Goal: Find specific page/section: Find specific page/section

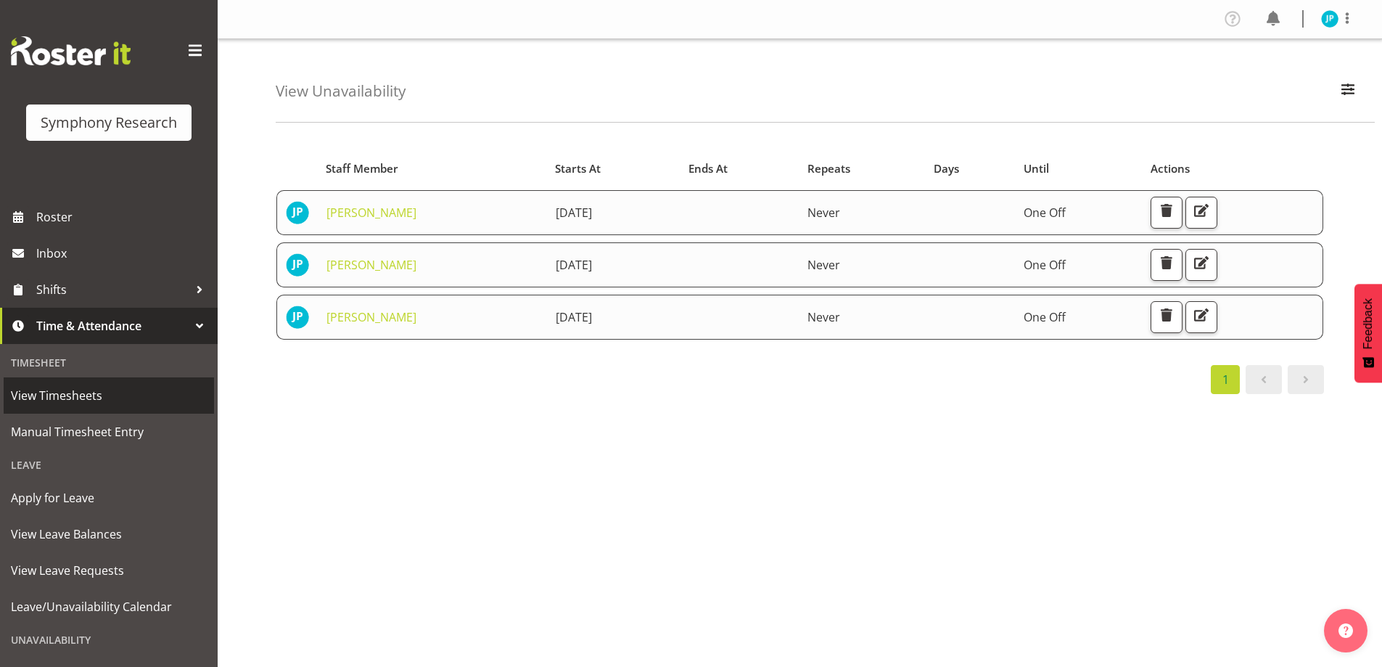
click at [114, 397] on span "View Timesheets" at bounding box center [109, 395] width 196 height 22
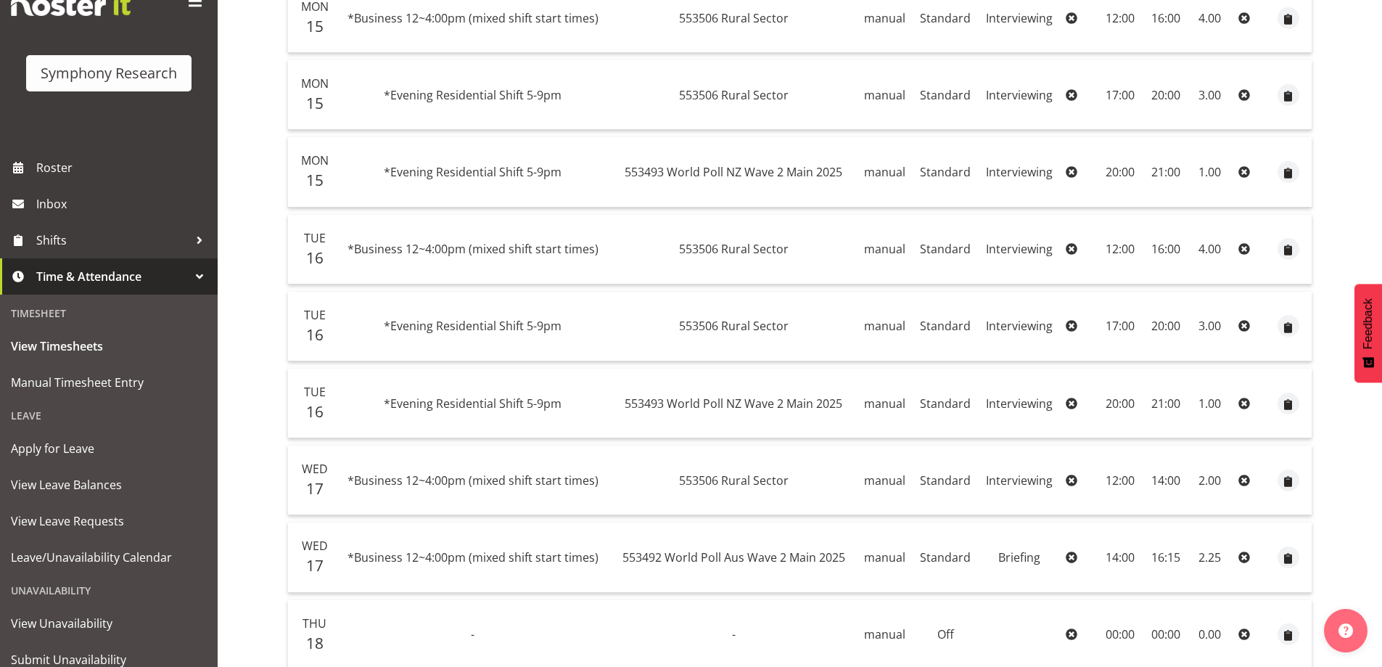
scroll to position [100, 0]
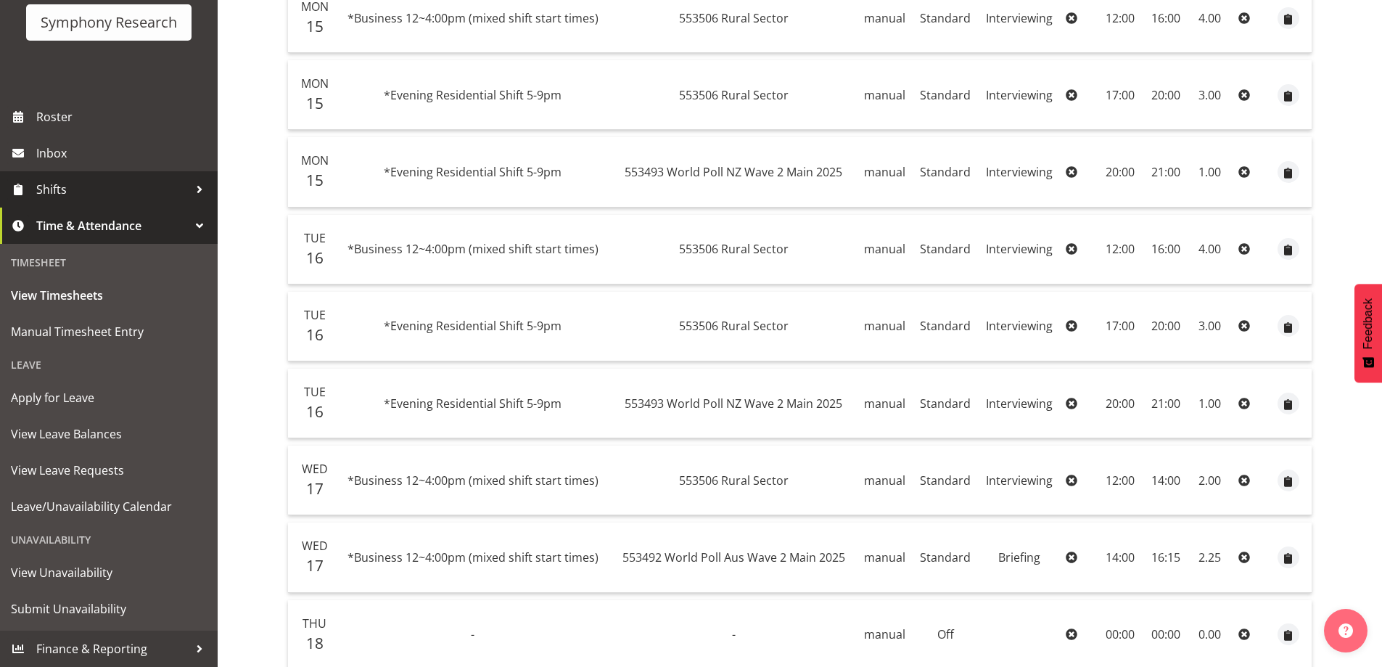
click at [117, 191] on span "Shifts" at bounding box center [112, 189] width 152 height 22
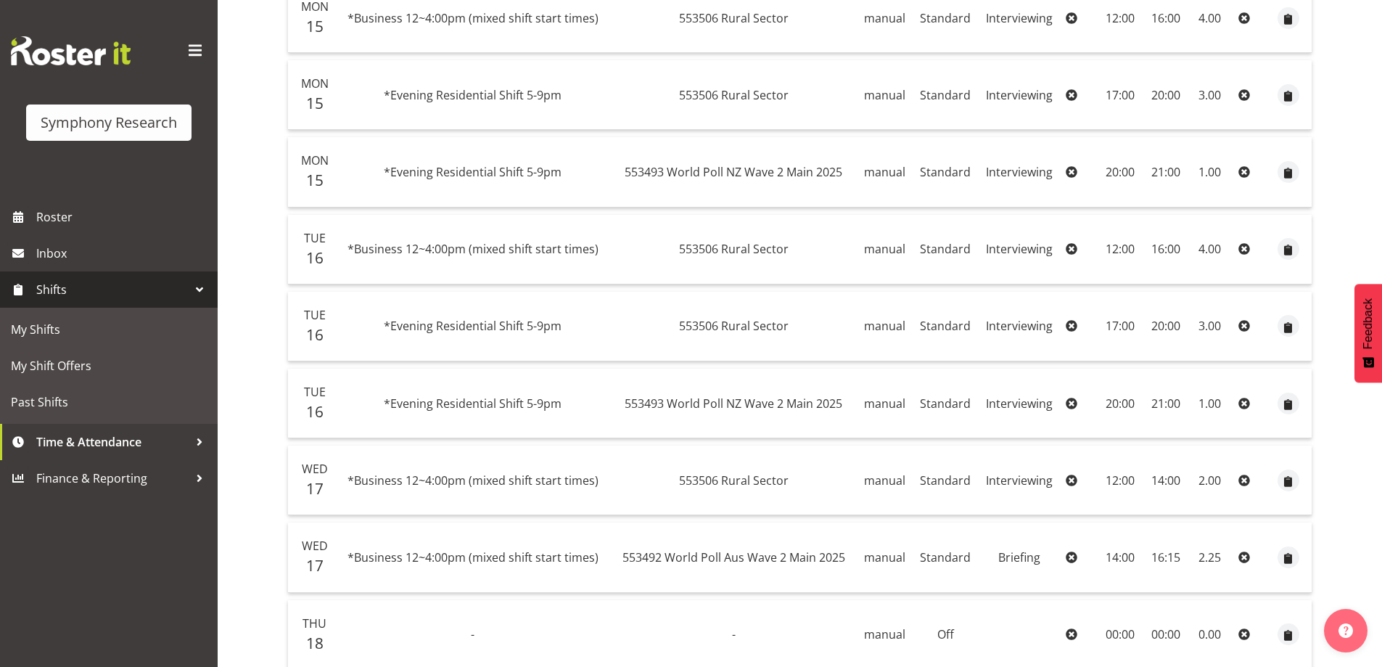
scroll to position [0, 0]
click at [94, 322] on span "My Shifts" at bounding box center [109, 329] width 196 height 22
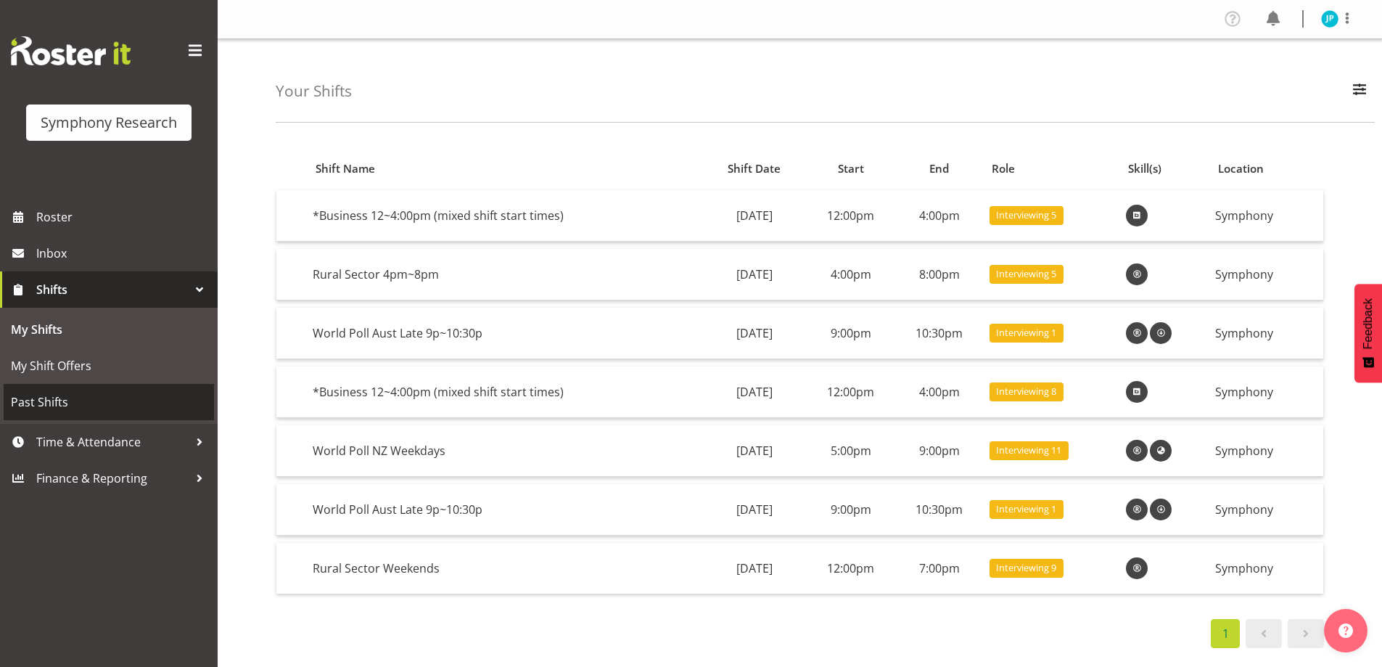
click at [78, 403] on span "Past Shifts" at bounding box center [109, 402] width 196 height 22
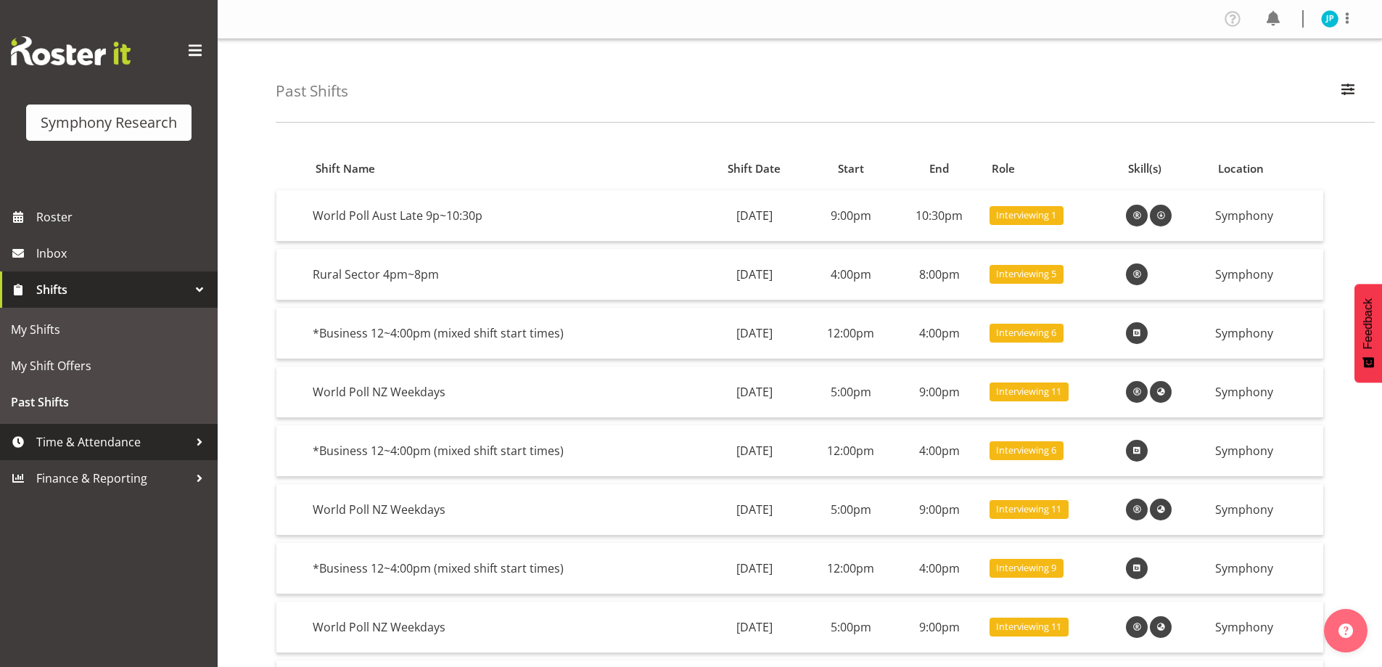
click at [91, 449] on span "Time & Attendance" at bounding box center [112, 442] width 152 height 22
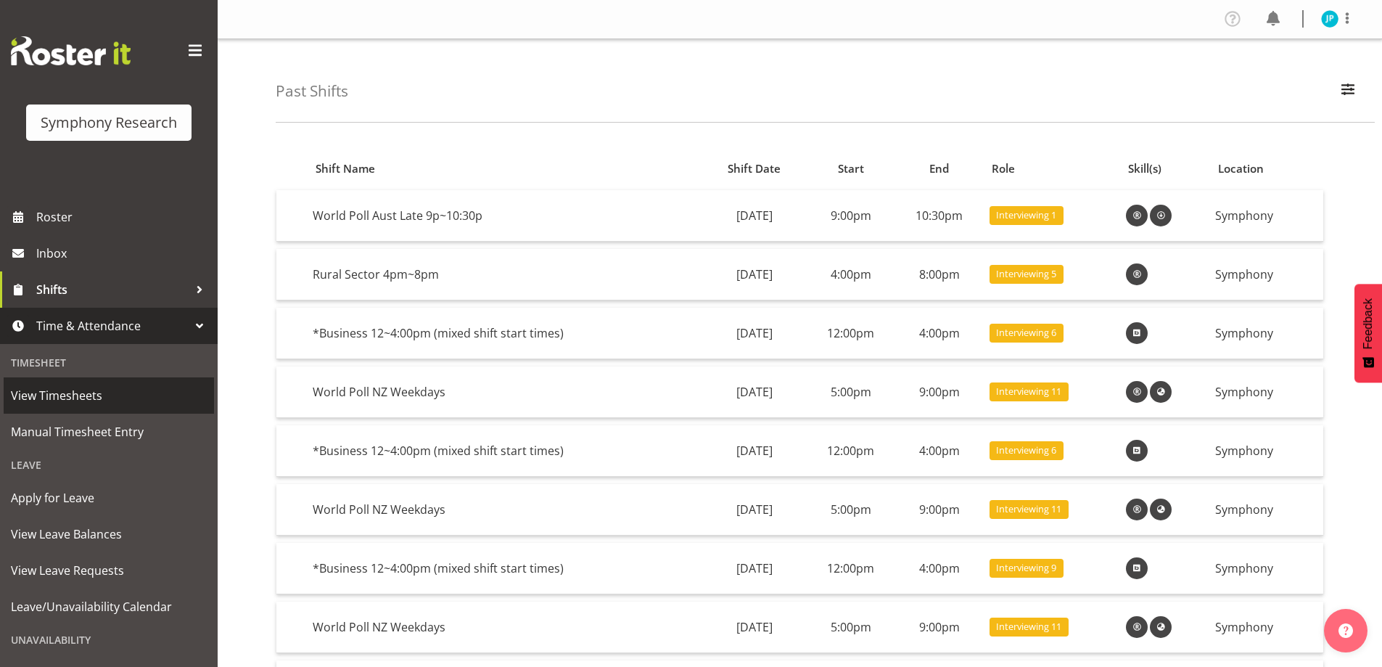
click at [90, 396] on span "View Timesheets" at bounding box center [109, 395] width 196 height 22
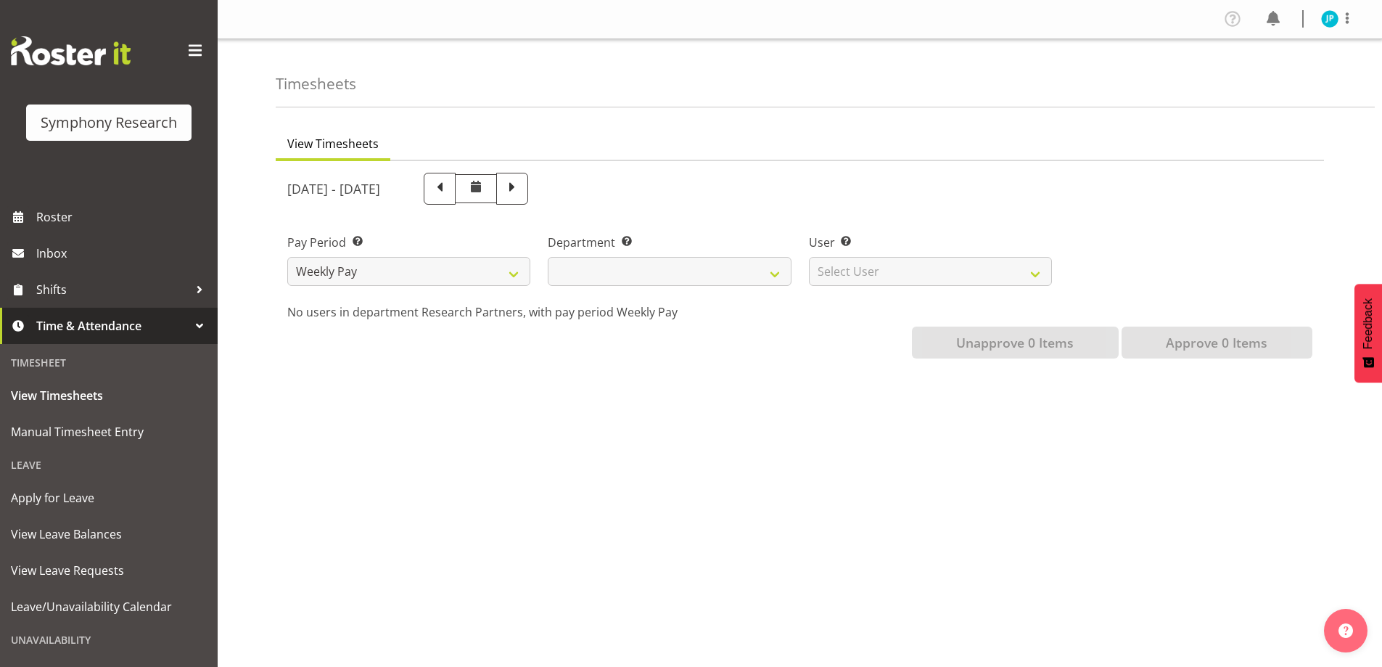
select select
